Goal: Task Accomplishment & Management: Manage account settings

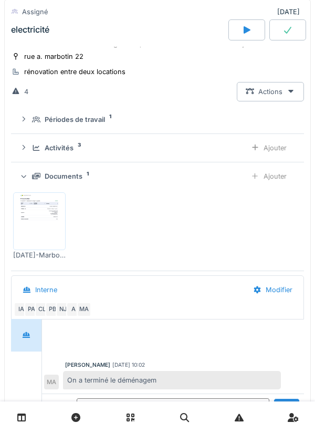
scroll to position [206, 0]
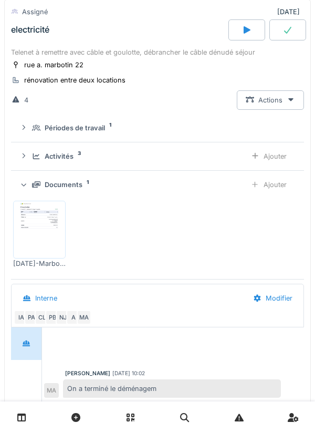
click at [79, 186] on div "Documents 1 Ajouter" at bounding box center [157, 184] width 276 height 19
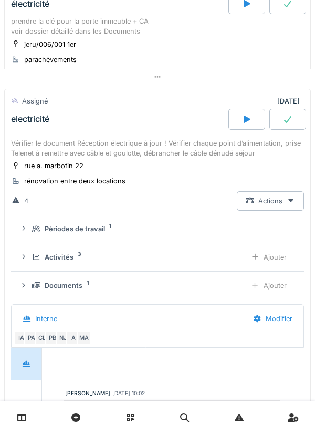
scroll to position [105, 0]
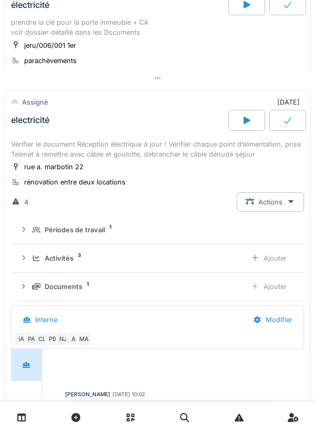
click at [132, 140] on div "Vérifier le document Réception électrique à jour ! Vérifier chaque point d’alim…" at bounding box center [157, 149] width 293 height 20
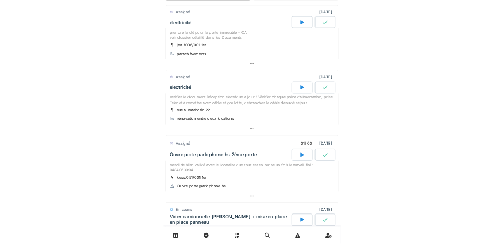
scroll to position [0, 0]
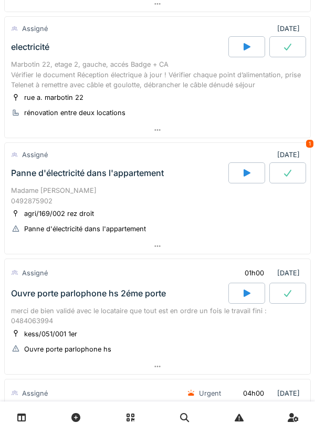
scroll to position [305, 0]
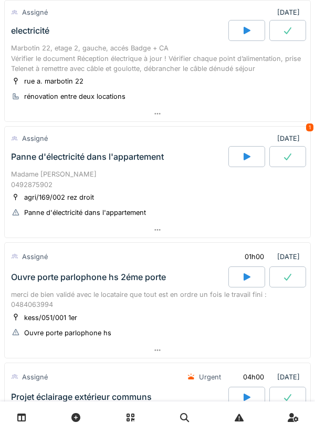
click at [245, 159] on icon at bounding box center [247, 156] width 7 height 7
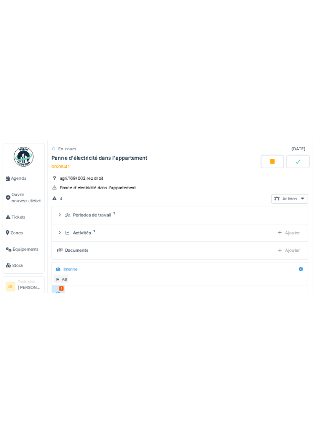
scroll to position [474, 0]
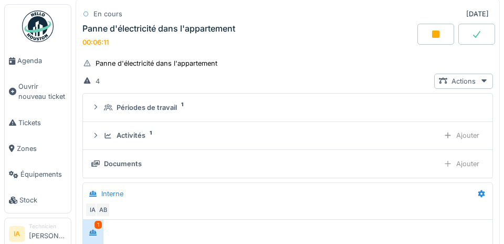
click at [499, 110] on div "Madame [PERSON_NAME] 0492875902 agri/169/002 rez droit Panne d'électricité dans…" at bounding box center [288, 180] width 424 height 324
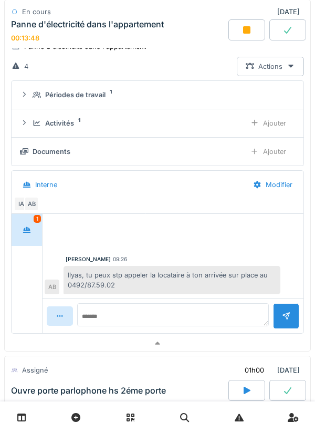
scroll to position [480, 0]
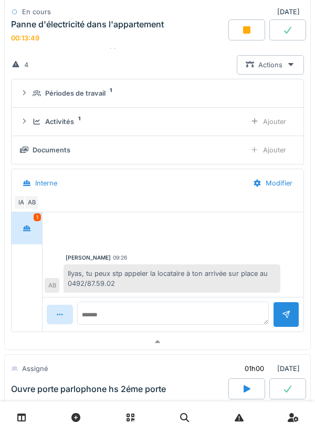
click at [35, 129] on div "Activités 1 Ajouter" at bounding box center [157, 121] width 275 height 19
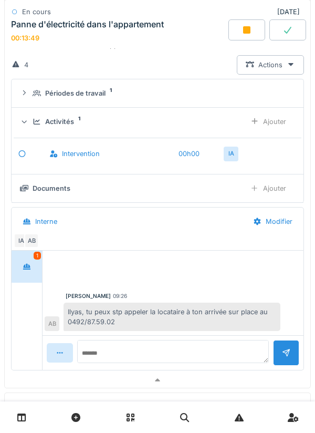
click at [30, 128] on div "Activités 1 Ajouter" at bounding box center [157, 121] width 275 height 19
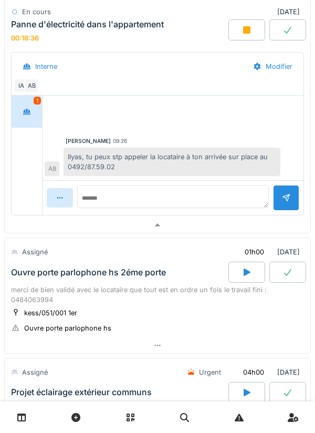
scroll to position [597, 0]
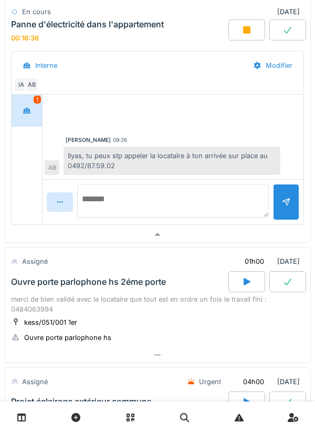
click at [199, 186] on textarea at bounding box center [173, 201] width 192 height 34
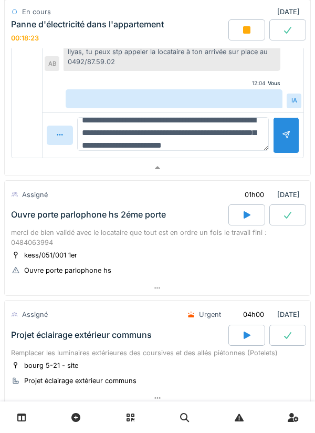
scroll to position [25, 0]
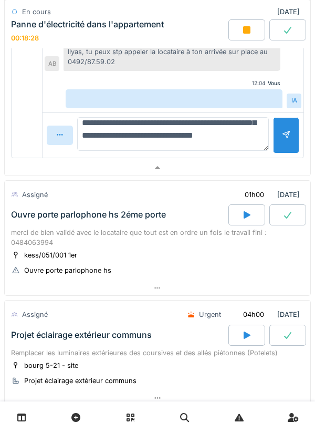
type textarea "**********"
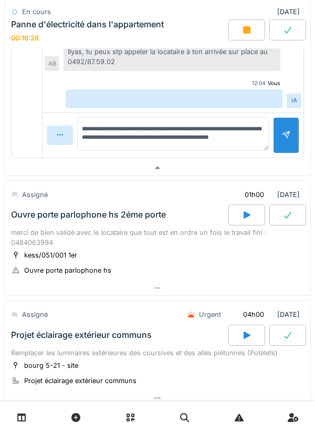
click at [286, 129] on div at bounding box center [286, 135] width 26 height 36
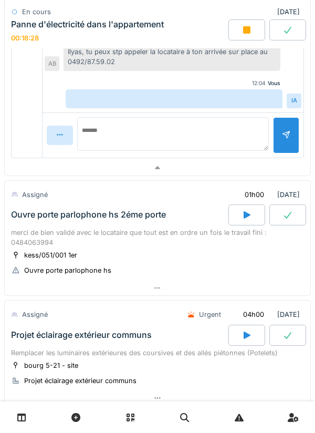
scroll to position [0, 0]
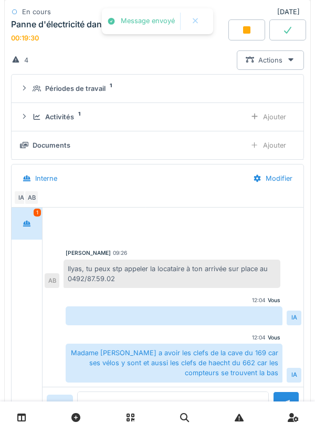
click at [254, 36] on div at bounding box center [246, 29] width 37 height 21
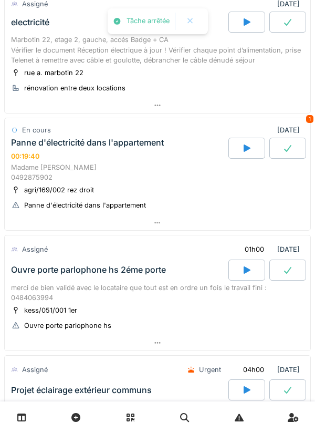
scroll to position [310, 0]
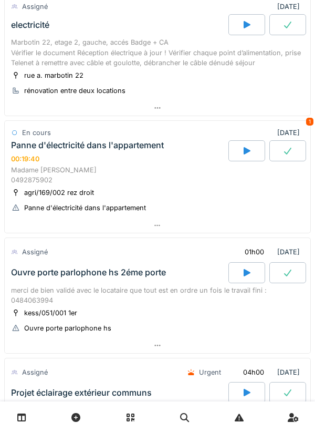
click at [33, 160] on div "00:19:40" at bounding box center [25, 159] width 28 height 8
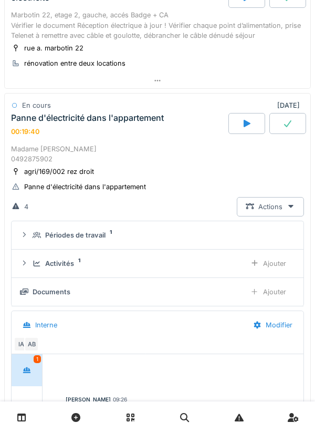
scroll to position [389, 0]
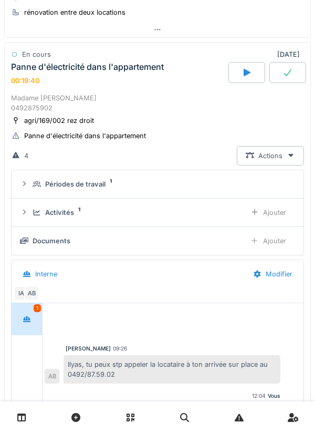
click at [27, 213] on icon at bounding box center [24, 212] width 8 height 7
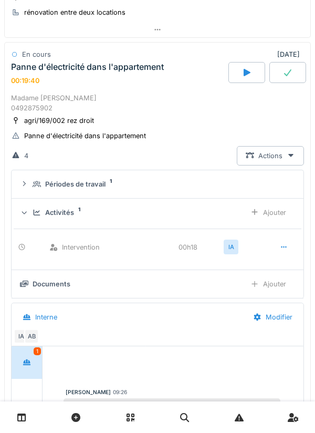
click at [277, 211] on div "Ajouter" at bounding box center [269, 212] width 54 height 19
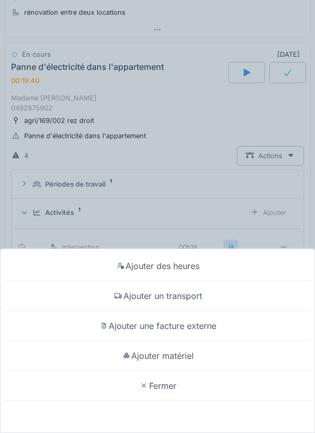
click at [230, 243] on div "Ajouter un transport" at bounding box center [158, 296] width 310 height 30
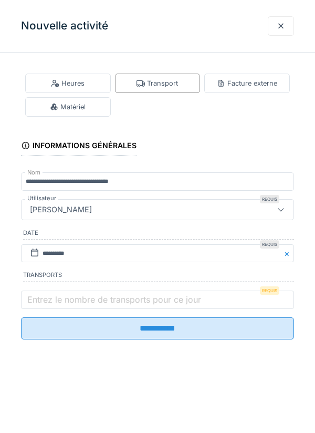
click at [43, 243] on label "Entrez le nombre de transports pour ce jour" at bounding box center [114, 299] width 178 height 13
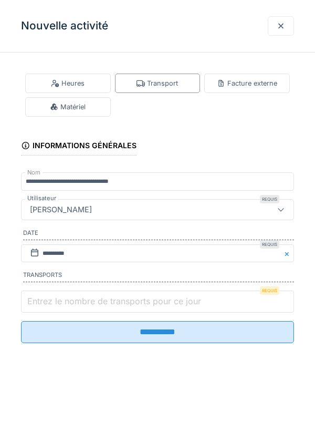
click at [43, 243] on input "Entrez le nombre de transports pour ce jour" at bounding box center [157, 301] width 273 height 22
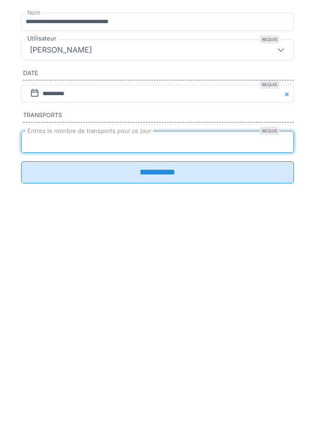
type input "*"
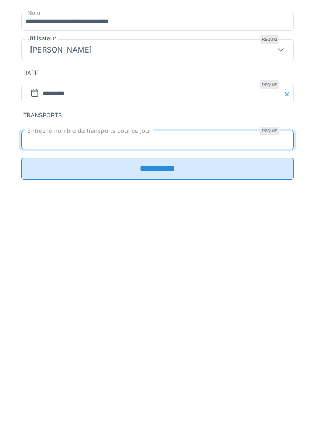
click at [273, 243] on fieldset "**********" at bounding box center [157, 204] width 273 height 287
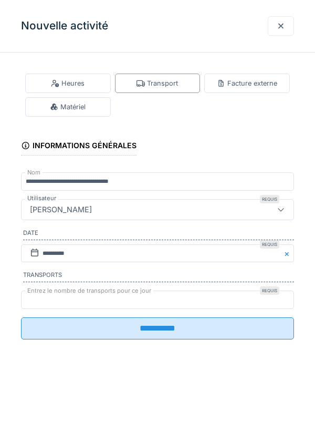
click at [49, 243] on input "**********" at bounding box center [157, 328] width 273 height 22
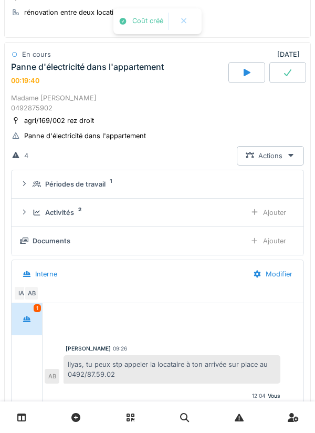
click at [30, 213] on div "Activités 2 Ajouter" at bounding box center [157, 212] width 275 height 19
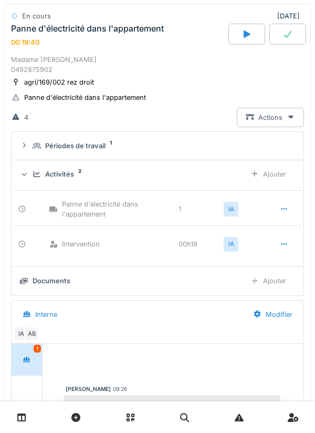
scroll to position [426, 0]
click at [26, 168] on div "Activités 2 Ajouter" at bounding box center [157, 174] width 275 height 19
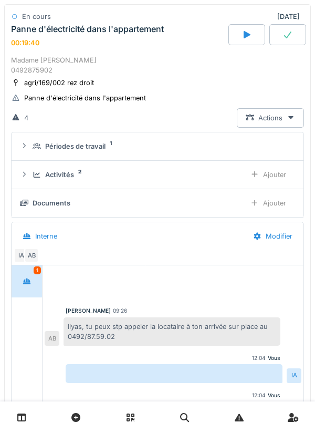
click at [283, 226] on div "Modifier" at bounding box center [272, 235] width 57 height 19
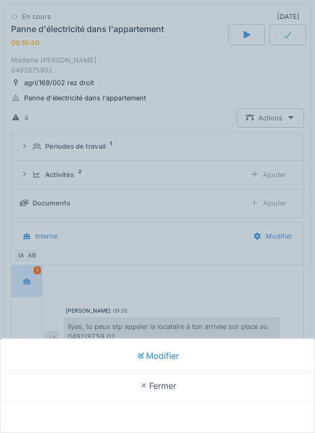
click at [25, 224] on div "Modifier Fermer" at bounding box center [157, 216] width 315 height 433
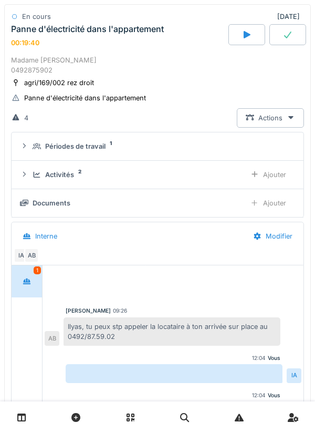
click at [281, 195] on div "Ajouter" at bounding box center [269, 202] width 54 height 19
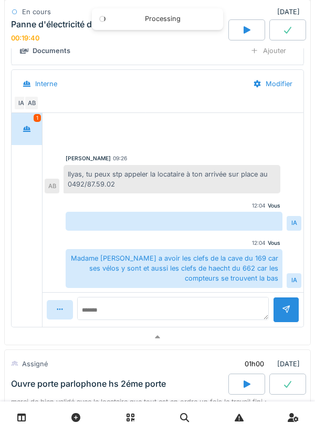
scroll to position [581, 0]
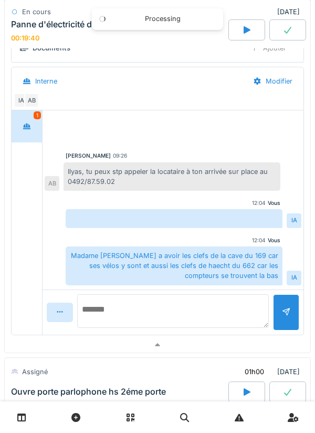
click at [189, 243] on textarea at bounding box center [173, 311] width 192 height 34
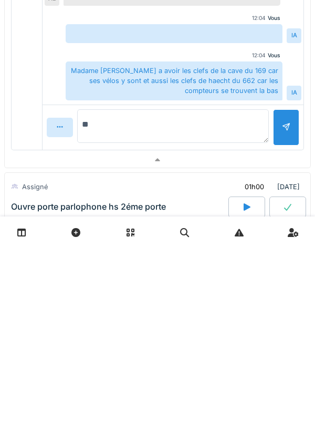
type textarea "*"
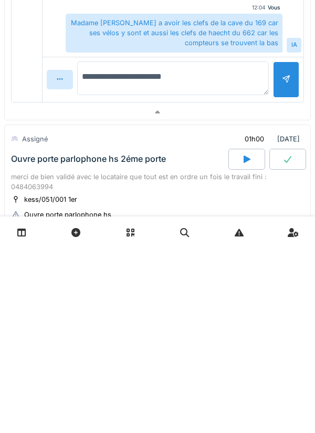
scroll to position [628, 0]
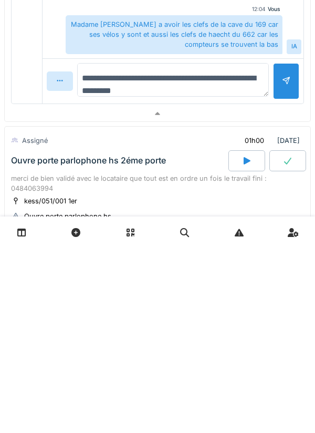
type textarea "**********"
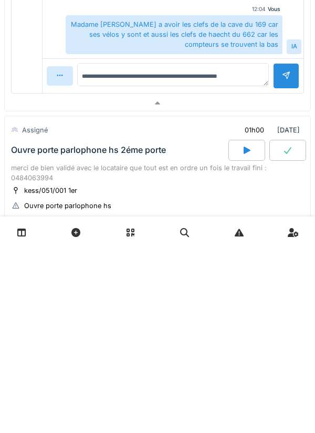
click at [279, 243] on div at bounding box center [286, 261] width 26 height 26
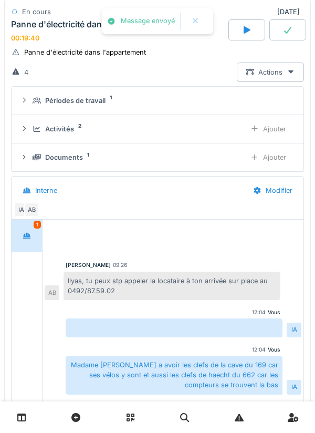
scroll to position [471, 0]
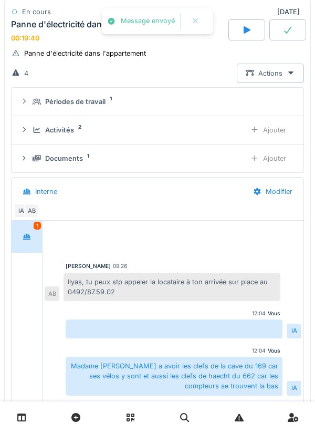
click at [33, 149] on div "Documents 1 Ajouter" at bounding box center [157, 158] width 275 height 19
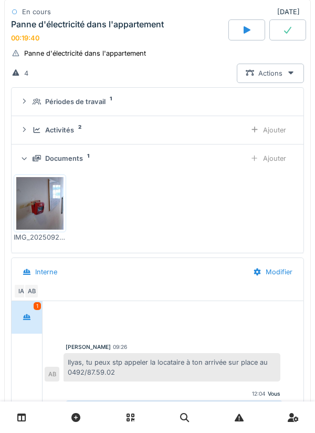
click at [24, 128] on icon at bounding box center [24, 129] width 3 height 5
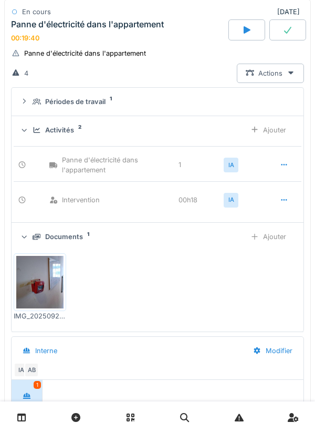
click at [24, 128] on icon at bounding box center [24, 130] width 7 height 8
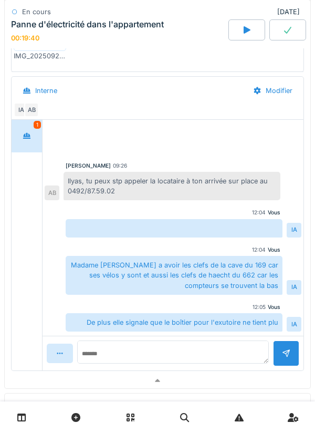
scroll to position [653, 0]
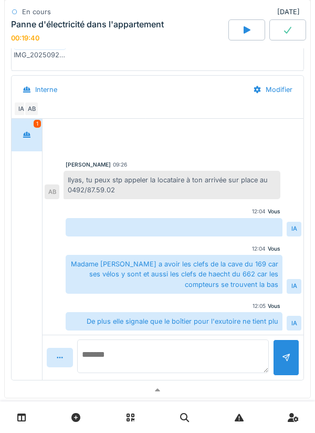
click at [193, 243] on textarea at bounding box center [173, 356] width 192 height 34
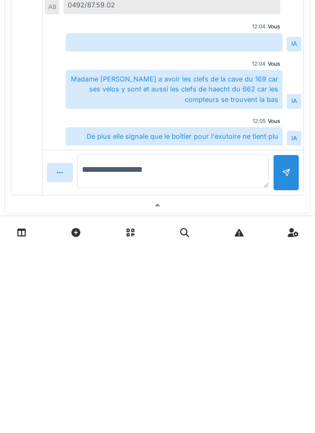
type textarea "**********"
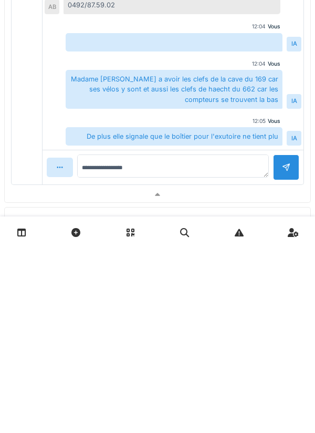
click at [281, 243] on div at bounding box center [286, 352] width 26 height 26
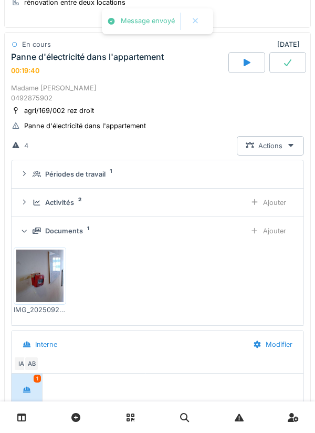
scroll to position [378, 0]
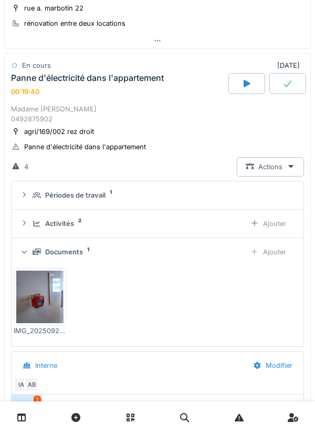
click at [285, 84] on icon at bounding box center [287, 83] width 7 height 7
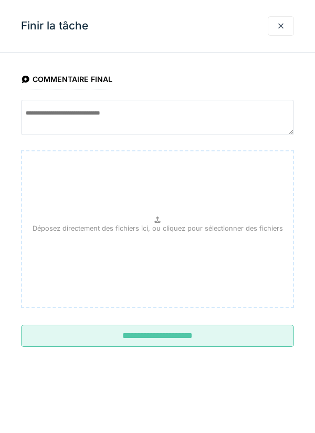
click at [212, 243] on input "**********" at bounding box center [157, 336] width 273 height 22
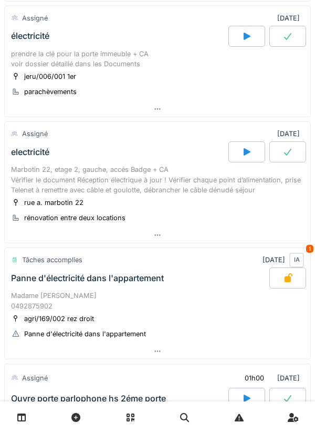
click at [37, 161] on div "electricité" at bounding box center [119, 151] width 220 height 21
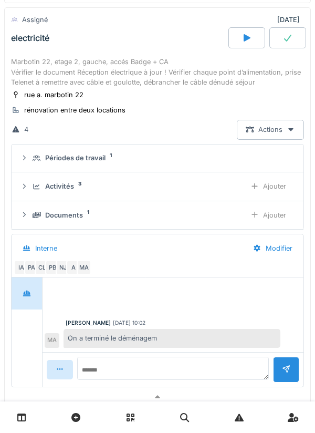
scroll to position [327, 0]
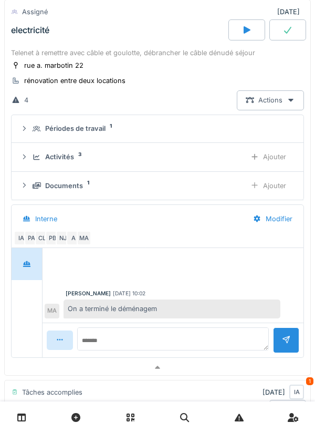
click at [27, 121] on summary "Périodes de travail 1" at bounding box center [158, 128] width 284 height 19
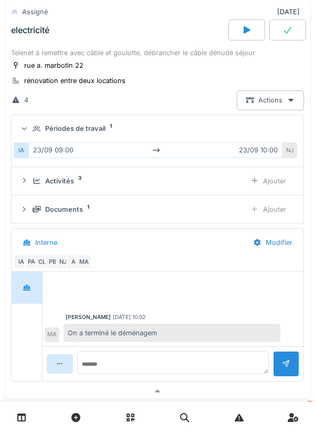
click at [27, 126] on icon at bounding box center [24, 128] width 7 height 8
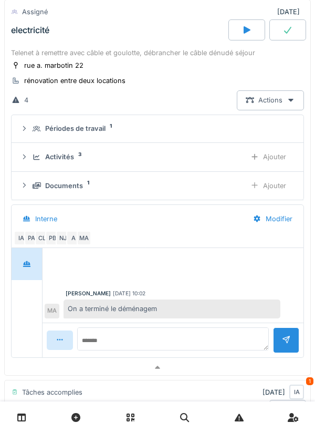
click at [28, 158] on div "Activités 3 Ajouter" at bounding box center [157, 156] width 275 height 19
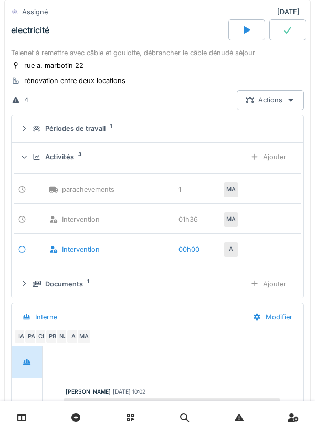
click at [29, 150] on div "Activités 3 Ajouter" at bounding box center [157, 156] width 275 height 19
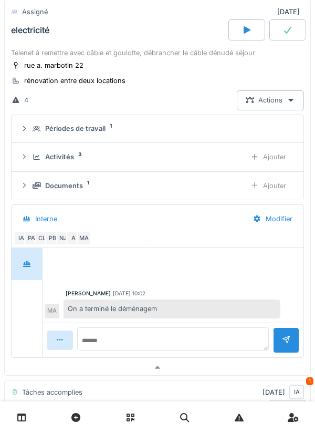
click at [35, 122] on summary "Périodes de travail 1" at bounding box center [158, 128] width 284 height 19
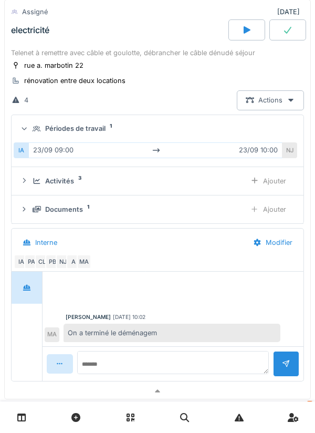
click at [27, 124] on icon at bounding box center [24, 128] width 7 height 8
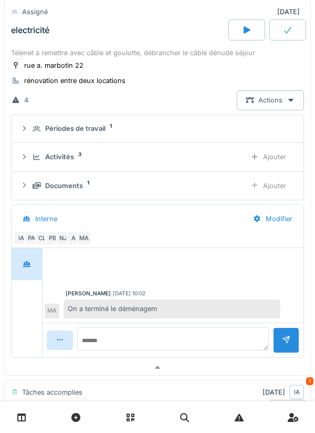
click at [30, 141] on details "Périodes de travail 1" at bounding box center [158, 129] width 292 height 28
click at [33, 150] on div "Activités 3 Ajouter" at bounding box center [157, 156] width 275 height 19
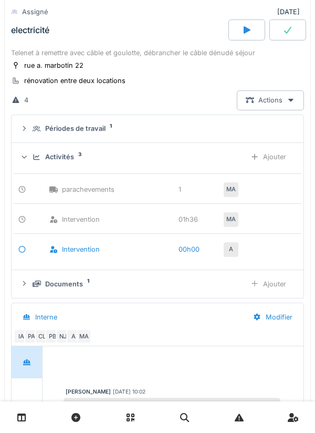
click at [230, 221] on div "MA" at bounding box center [231, 219] width 15 height 15
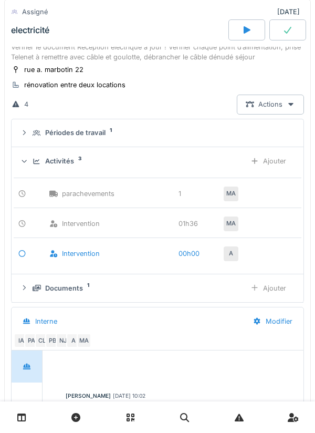
click at [28, 162] on icon at bounding box center [24, 161] width 7 height 8
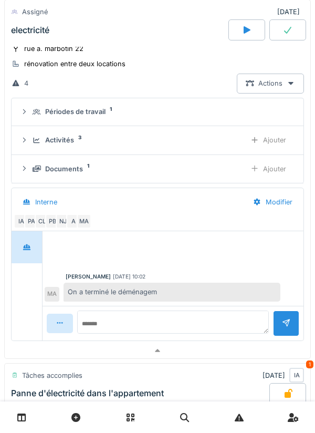
scroll to position [340, 0]
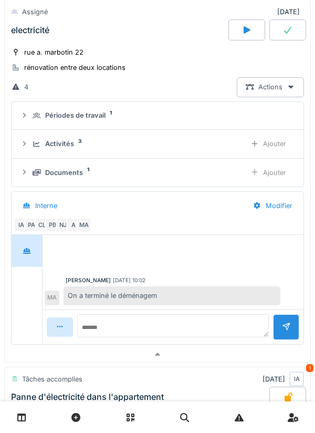
click at [30, 173] on div "Documents 1 Ajouter" at bounding box center [157, 172] width 275 height 19
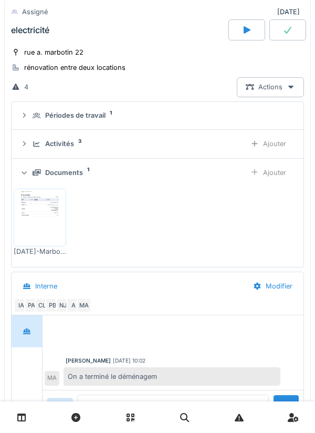
click at [32, 172] on div "Documents 1 Ajouter" at bounding box center [157, 172] width 275 height 19
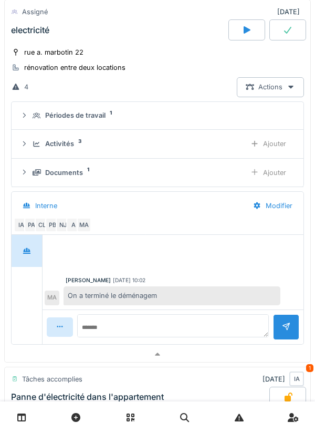
click at [37, 144] on icon at bounding box center [37, 144] width 8 height 7
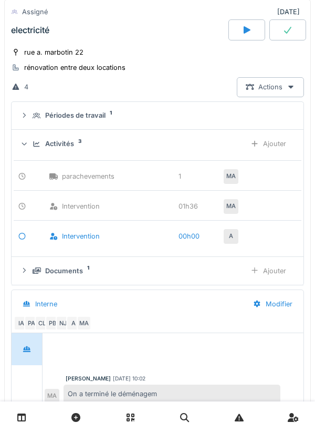
click at [32, 144] on div "Activités 3 Ajouter" at bounding box center [157, 143] width 275 height 19
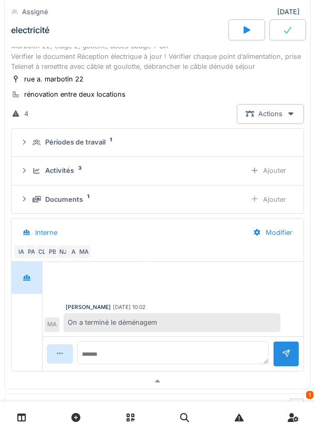
scroll to position [309, 0]
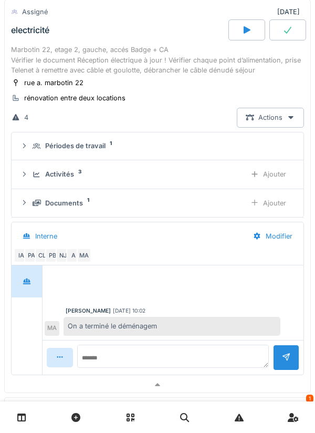
click at [41, 140] on summary "Périodes de travail 1" at bounding box center [158, 146] width 284 height 19
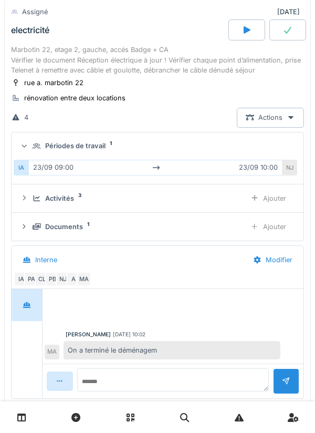
click at [28, 141] on div "Périodes de travail 1" at bounding box center [157, 146] width 275 height 10
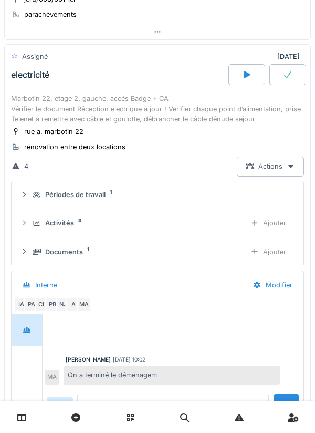
scroll to position [259, 0]
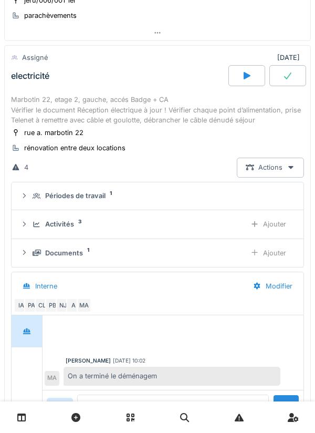
click at [34, 115] on div "Marbotin 22, etage 2, gauche, accés Badge + CA Vérifier le document Réception é…" at bounding box center [157, 110] width 293 height 30
